Goal: Information Seeking & Learning: Find specific fact

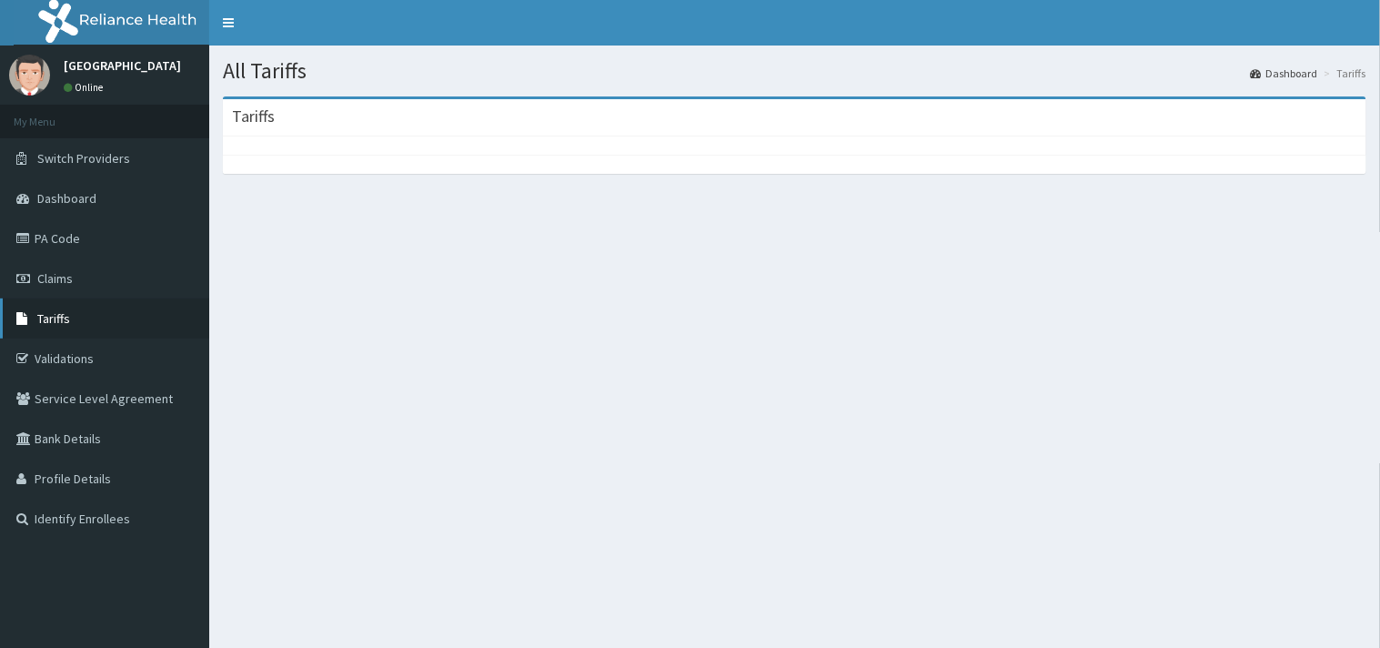
click at [83, 315] on link "Tariffs" at bounding box center [104, 318] width 209 height 40
click at [114, 314] on link "Tariffs" at bounding box center [104, 318] width 209 height 40
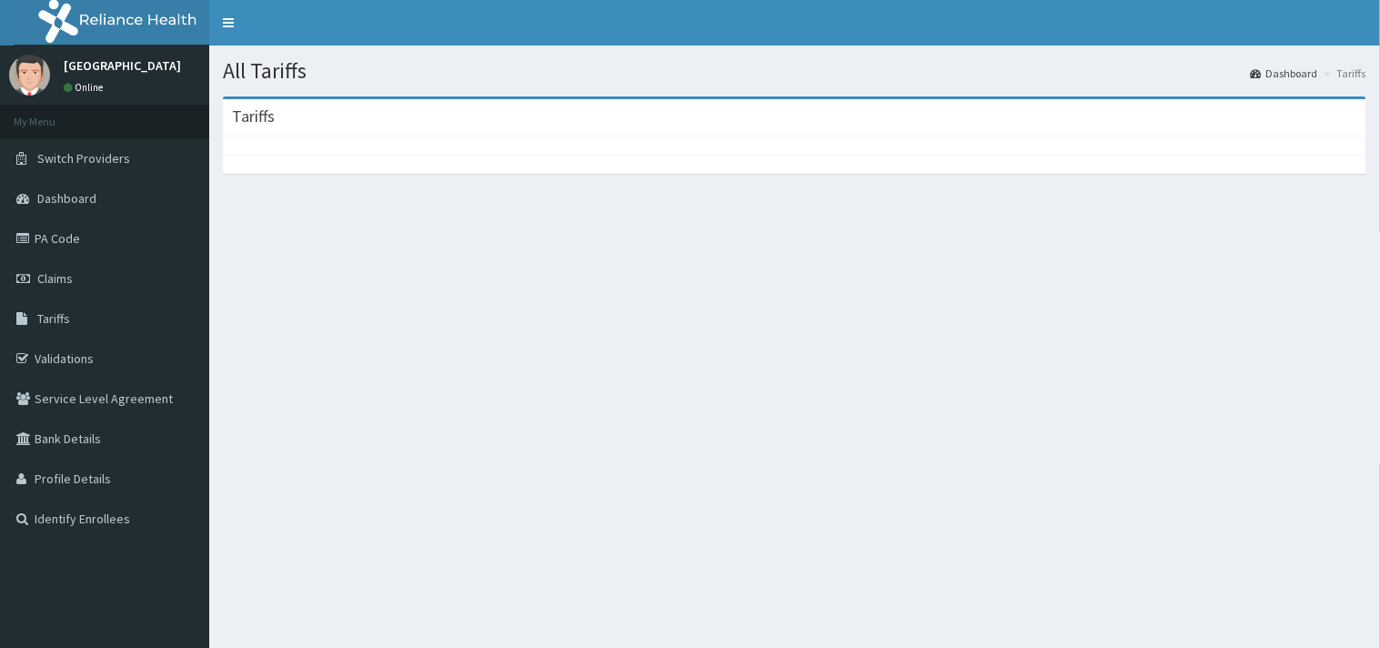
click at [341, 142] on div at bounding box center [795, 145] width 1144 height 18
click at [86, 320] on link "Tariffs" at bounding box center [104, 318] width 209 height 40
click at [84, 319] on link "Tariffs" at bounding box center [104, 318] width 209 height 40
click at [97, 325] on link "Tariffs" at bounding box center [104, 318] width 209 height 40
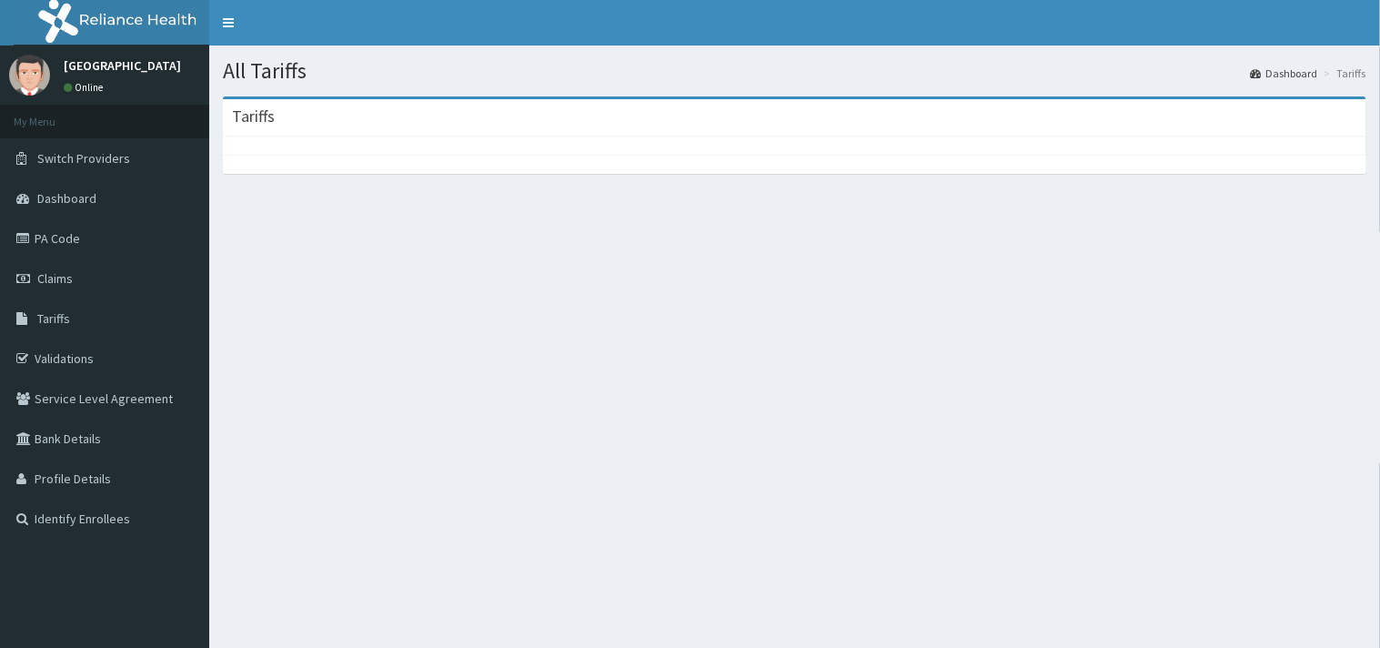
click at [907, 304] on section "Tariffs" at bounding box center [794, 196] width 1171 height 227
click at [905, 477] on div "All Tariffs Dashboard Tariffs Tariffs" at bounding box center [794, 369] width 1171 height 648
click at [848, 368] on div "All Tariffs Dashboard Tariffs Tariffs" at bounding box center [794, 369] width 1171 height 648
click at [56, 314] on span "Tariffs" at bounding box center [53, 318] width 33 height 16
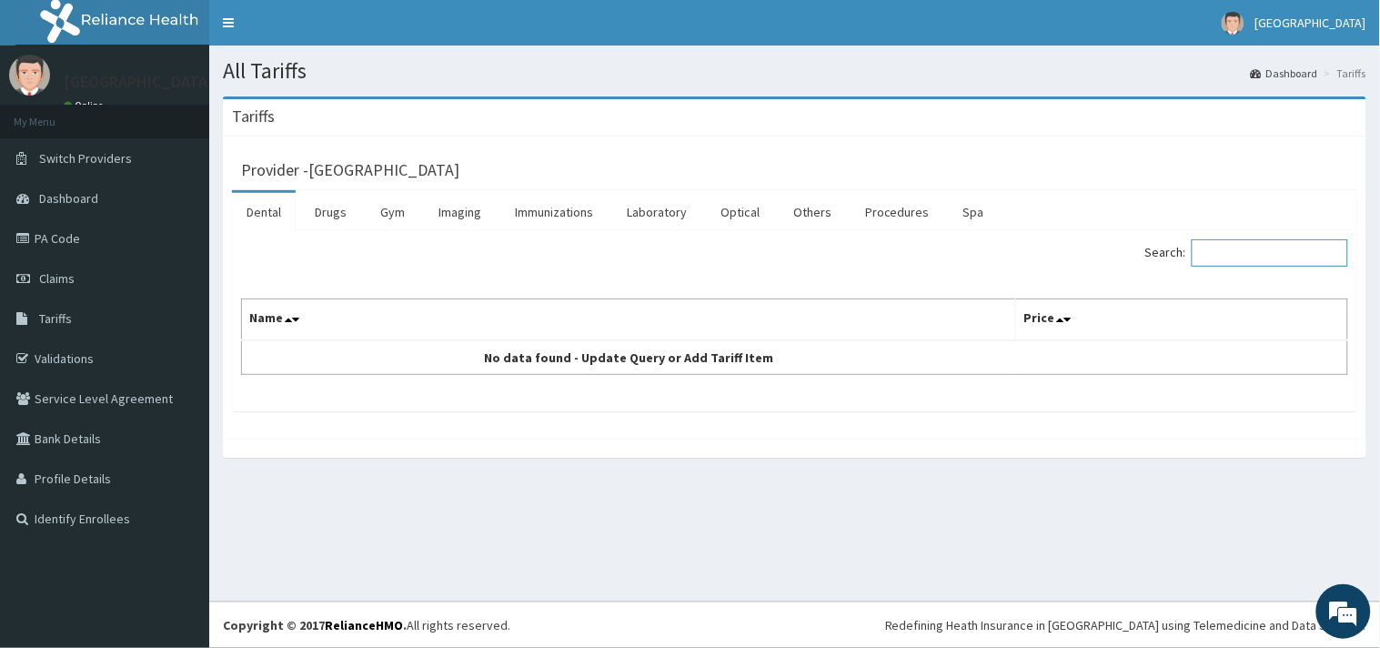
click at [1256, 253] on input "Search:" at bounding box center [1270, 252] width 157 height 27
type input "HORM"
click at [893, 212] on link "Procedures" at bounding box center [898, 212] width 94 height 38
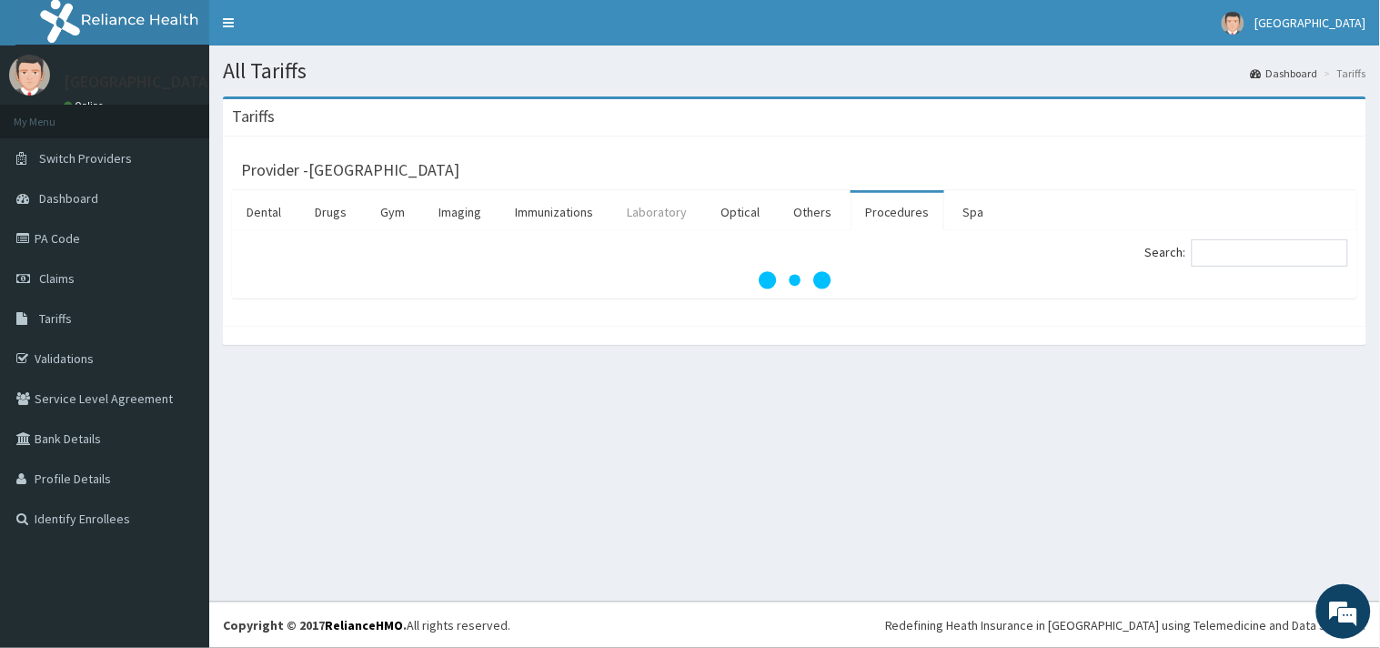
click at [667, 214] on link "Laboratory" at bounding box center [656, 212] width 89 height 38
click at [1228, 246] on input "Search:" at bounding box center [1270, 252] width 157 height 27
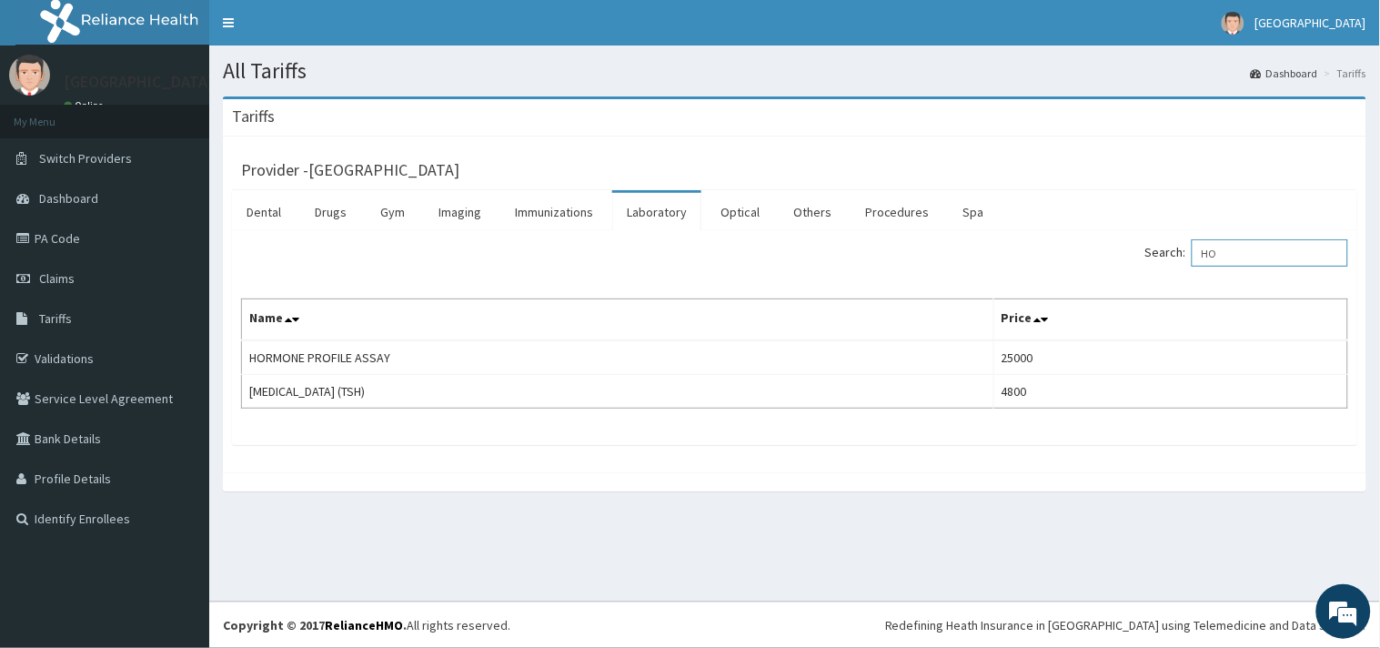
type input "H"
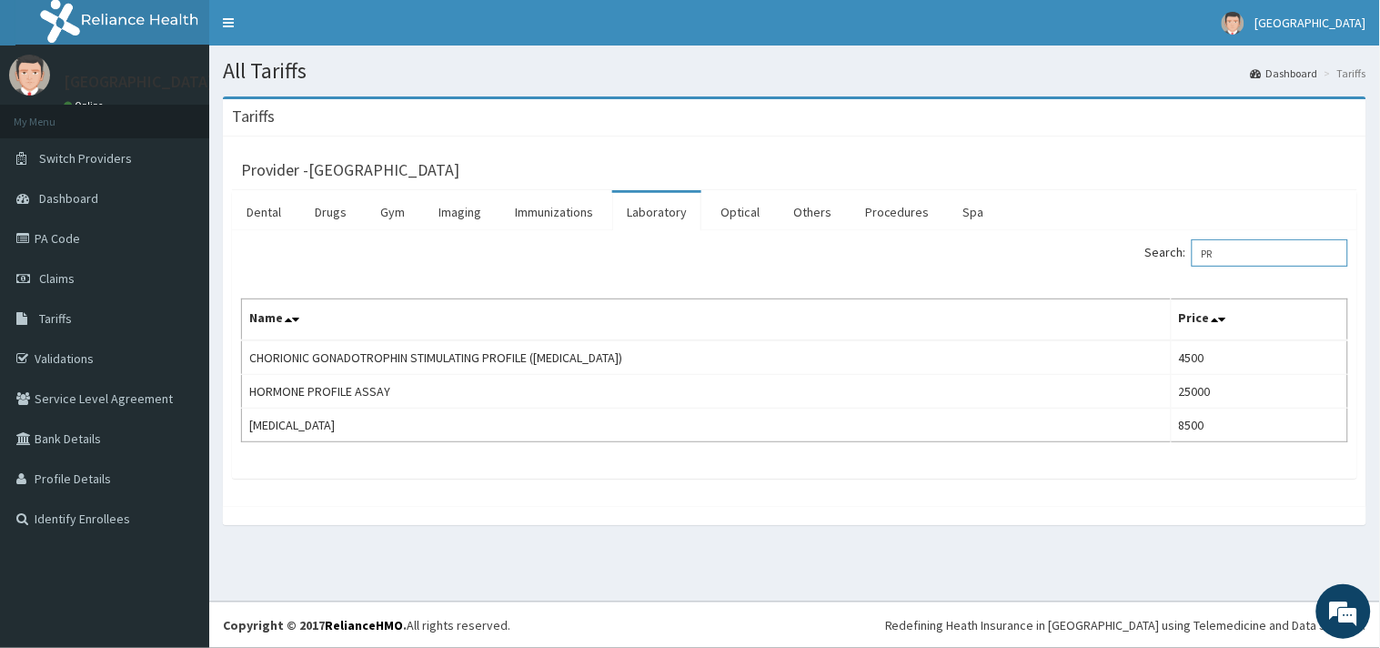
type input "P"
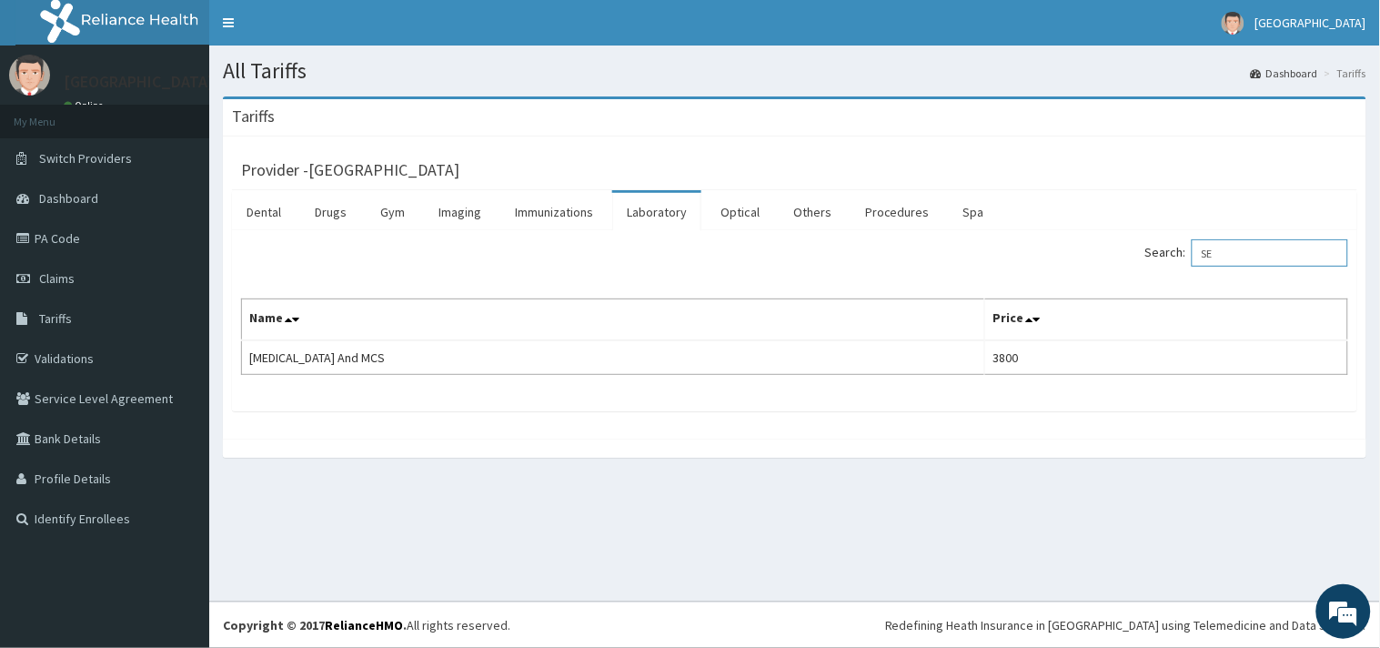
type input "S"
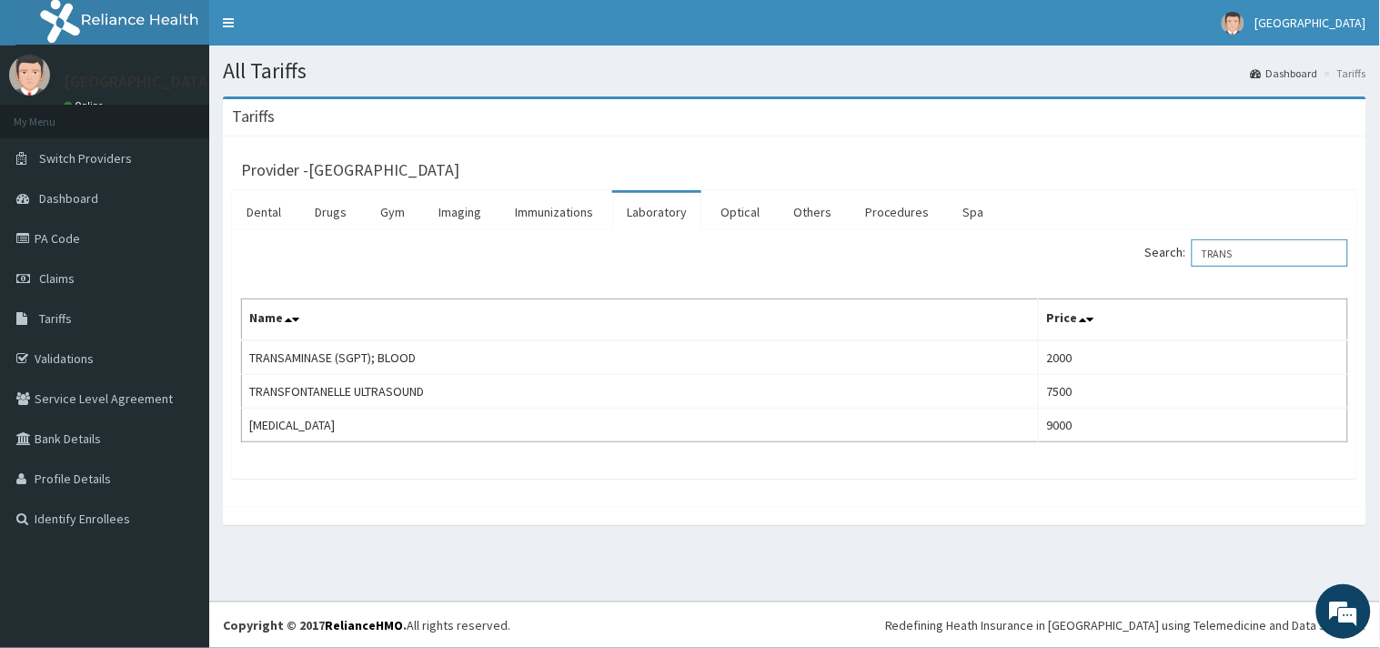
type input "TRANS"
